Goal: Task Accomplishment & Management: Use online tool/utility

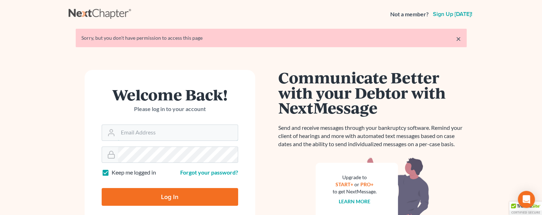
type input "[PERSON_NAME][EMAIL_ADDRESS][DOMAIN_NAME]"
click at [173, 198] on input "Log In" at bounding box center [170, 197] width 136 height 18
type input "Thinking..."
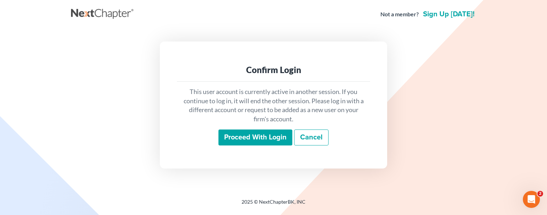
click at [259, 135] on input "Proceed with login" at bounding box center [256, 138] width 74 height 16
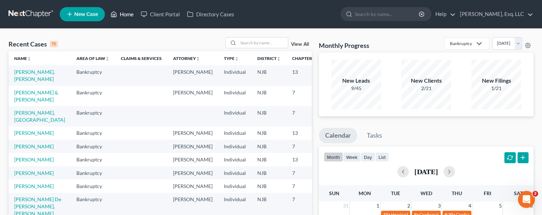
click at [127, 15] on link "Home" at bounding box center [122, 14] width 30 height 13
click at [247, 39] on input "search" at bounding box center [263, 43] width 50 height 10
type input "vaca"
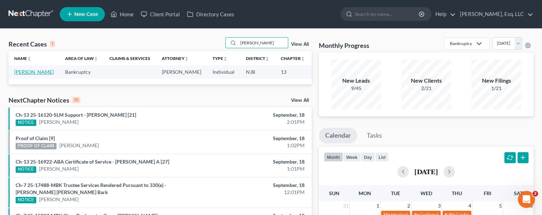
click at [16, 74] on link "Vaca, Delia" at bounding box center [33, 72] width 39 height 6
select select "0"
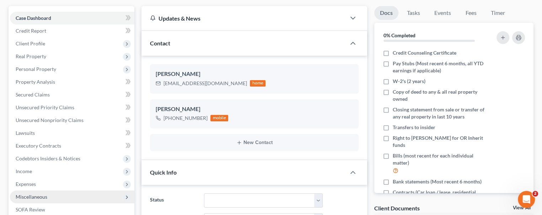
scroll to position [178, 0]
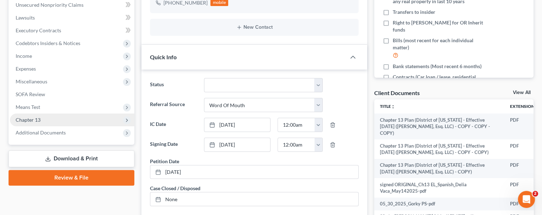
click at [45, 117] on span "Chapter 13" at bounding box center [72, 120] width 124 height 13
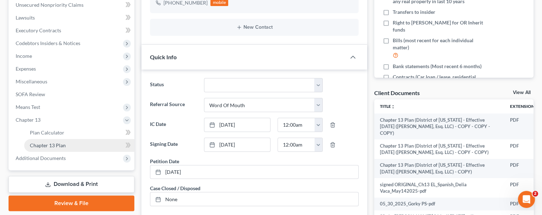
drag, startPoint x: 54, startPoint y: 142, endPoint x: 116, endPoint y: 142, distance: 61.8
click at [54, 142] on span "Chapter 13 Plan" at bounding box center [48, 145] width 36 height 6
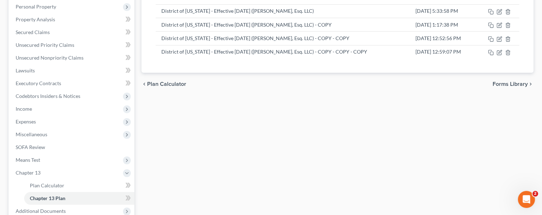
scroll to position [142, 0]
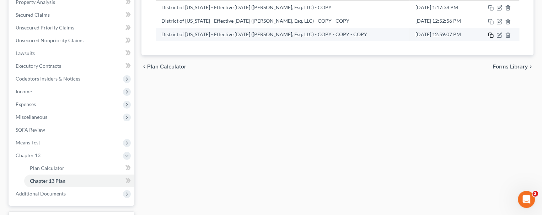
click at [488, 34] on icon "button" at bounding box center [489, 34] width 3 height 3
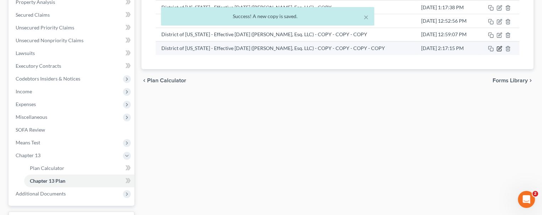
click at [497, 47] on icon "button" at bounding box center [499, 49] width 6 height 6
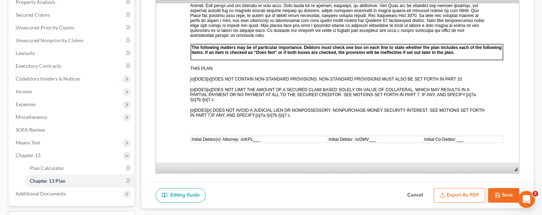
scroll to position [213, 0]
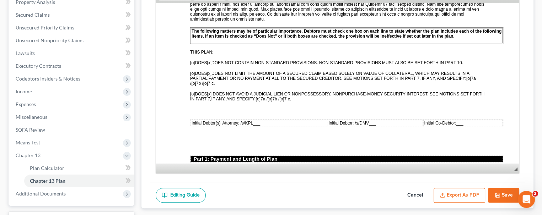
click at [254, 120] on span "___" at bounding box center [256, 122] width 7 height 5
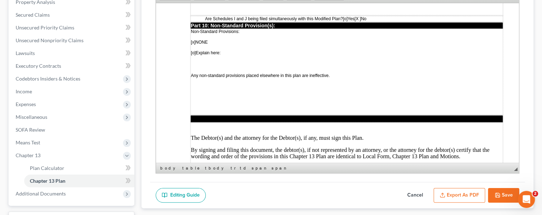
scroll to position [2086, 0]
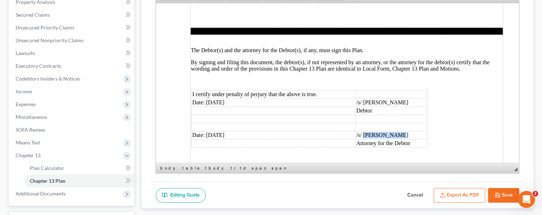
drag, startPoint x: 363, startPoint y: 93, endPoint x: 398, endPoint y: 92, distance: 34.5
click at [398, 131] on td "/s/ Karina Lucid" at bounding box center [392, 135] width 72 height 8
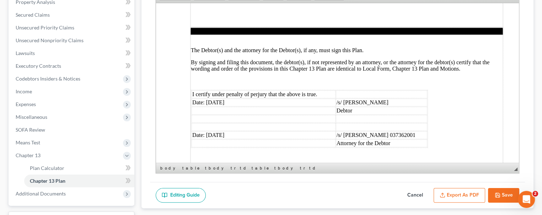
drag, startPoint x: 338, startPoint y: 100, endPoint x: 345, endPoint y: 107, distance: 10.3
click at [338, 139] on td "Attorney for the Debtor" at bounding box center [381, 143] width 91 height 8
click at [336, 139] on td "Attorney for the Debtor" at bounding box center [381, 143] width 91 height 8
click at [427, 93] on table "I certify under penalty of perjury that the above is true. Date: 09/18/2025 /s/…" at bounding box center [309, 119] width 237 height 58
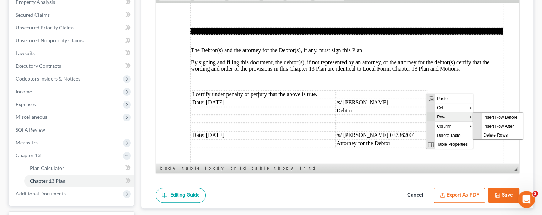
scroll to position [0, 0]
click at [491, 127] on span "Insert Row After" at bounding box center [501, 126] width 41 height 9
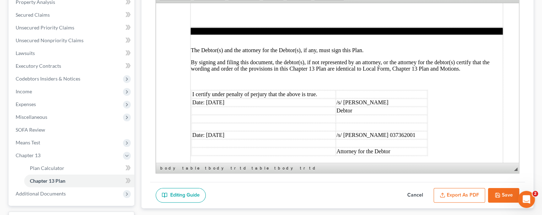
click at [354, 139] on td at bounding box center [381, 143] width 91 height 8
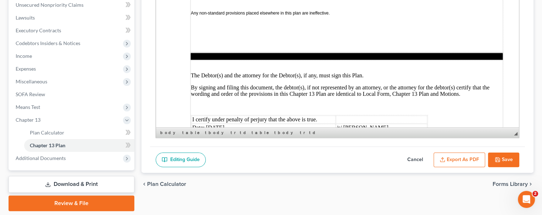
scroll to position [2086, 0]
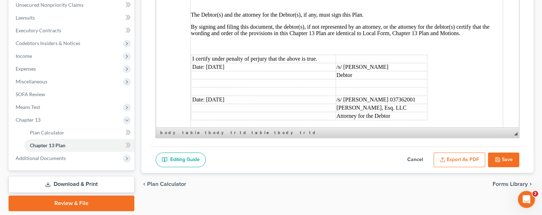
click at [337, 112] on td "Attorney for the Debtor" at bounding box center [381, 116] width 91 height 8
click at [392, 112] on td "Attorney for the Debtor" at bounding box center [381, 116] width 91 height 8
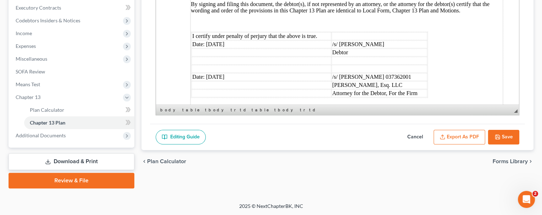
click at [508, 135] on button "Save" at bounding box center [503, 137] width 31 height 15
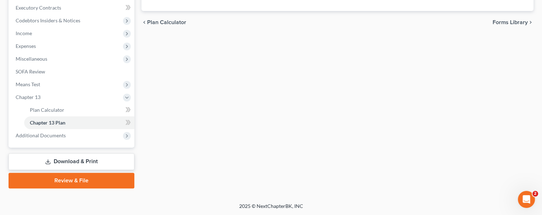
scroll to position [0, 0]
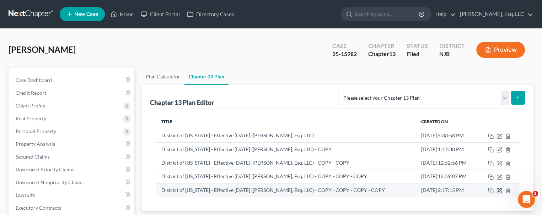
click at [499, 190] on icon "button" at bounding box center [499, 190] width 3 height 3
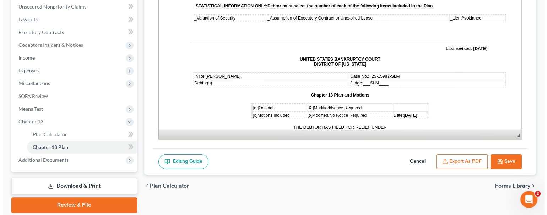
scroll to position [200, 0]
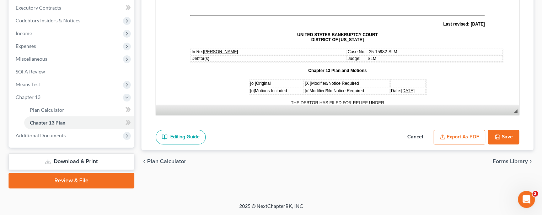
click at [452, 133] on button "Export as PDF" at bounding box center [460, 137] width 52 height 15
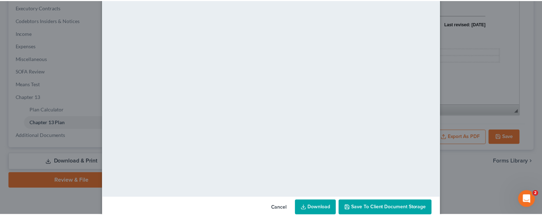
scroll to position [92, 0]
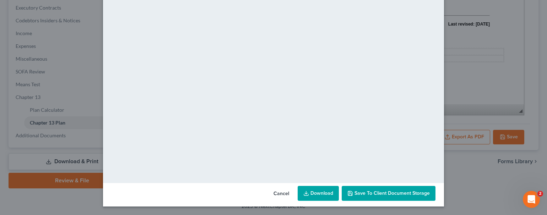
click at [394, 194] on span "Save to Client Document Storage" at bounding box center [392, 193] width 75 height 6
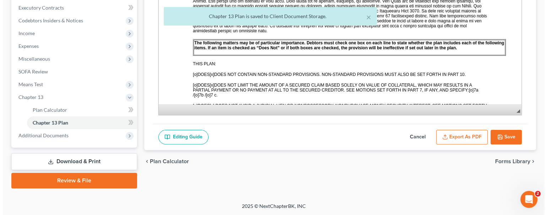
scroll to position [213, 0]
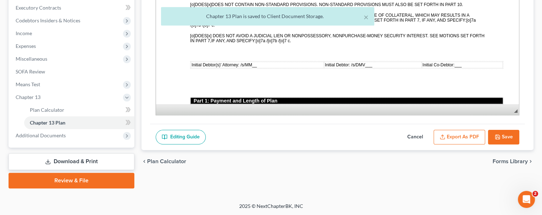
click at [463, 135] on button "Export as PDF" at bounding box center [460, 137] width 52 height 15
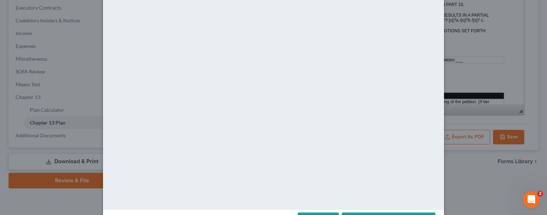
scroll to position [92, 0]
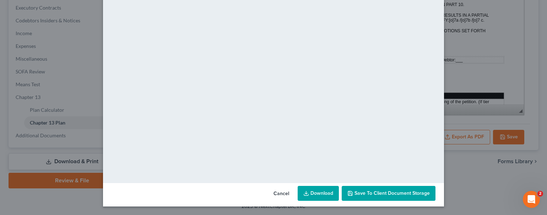
click at [318, 195] on link "Download" at bounding box center [318, 193] width 41 height 15
